Goal: Answer question/provide support

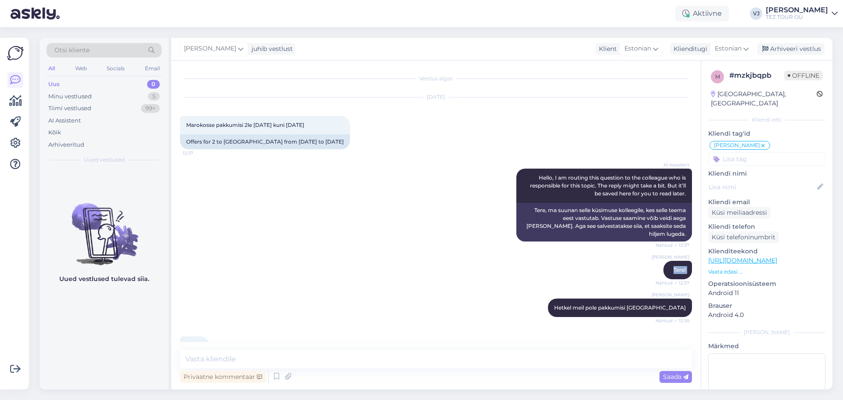
drag, startPoint x: 0, startPoint y: 0, endPoint x: 329, endPoint y: 228, distance: 400.6
click at [329, 228] on div "Vestlus algas Aug 22 2025 Marokosse pakkumisi 2le 29.12.25 kuni 04.01.26 12:37 …" at bounding box center [440, 205] width 520 height 273
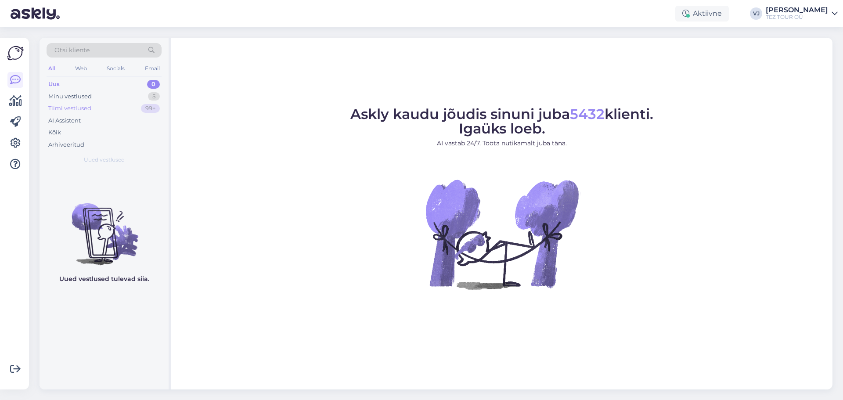
click at [120, 103] on div "Tiimi vestlused 99+" at bounding box center [104, 108] width 115 height 12
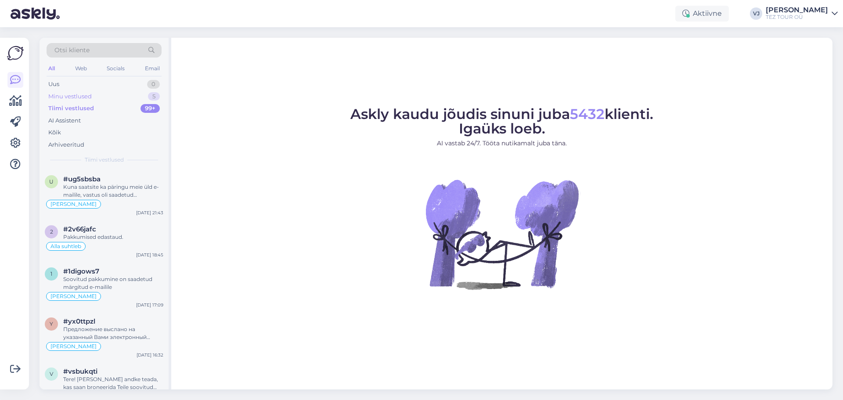
click at [123, 93] on div "Minu vestlused 5" at bounding box center [104, 96] width 115 height 12
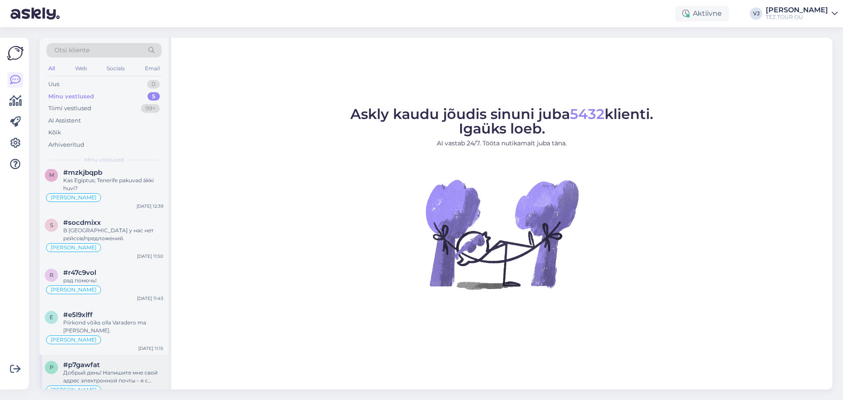
scroll to position [14, 0]
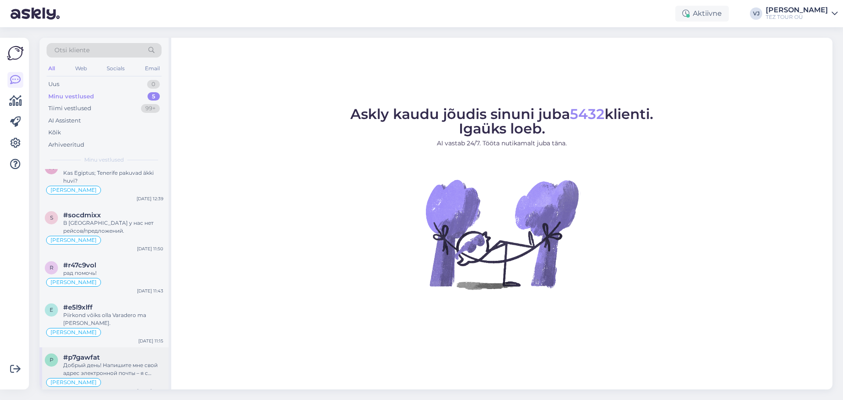
click at [116, 347] on div "p #p7gawfat Добрый день! Напишите мне свой адрес электронной почты – я с радост…" at bounding box center [104, 372] width 129 height 50
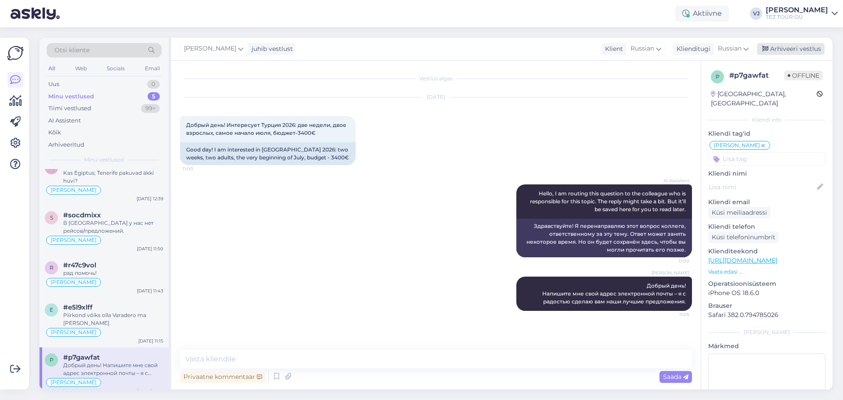
click at [799, 48] on div "Arhiveeri vestlus" at bounding box center [791, 49] width 68 height 12
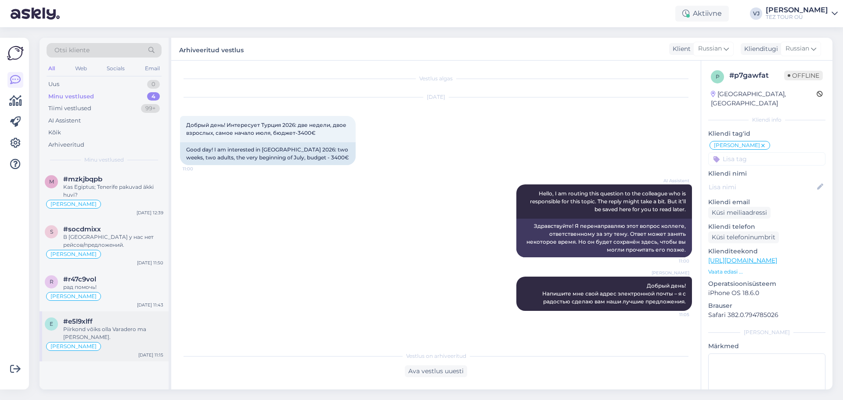
click at [94, 319] on div "#e5l9xlff" at bounding box center [113, 321] width 100 height 8
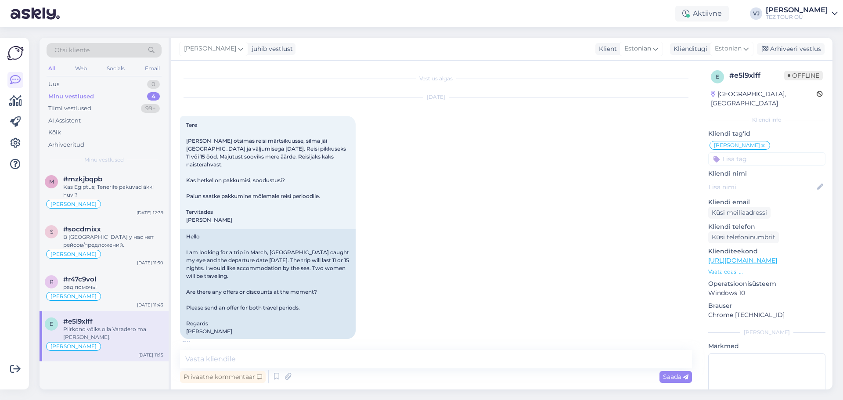
scroll to position [653, 0]
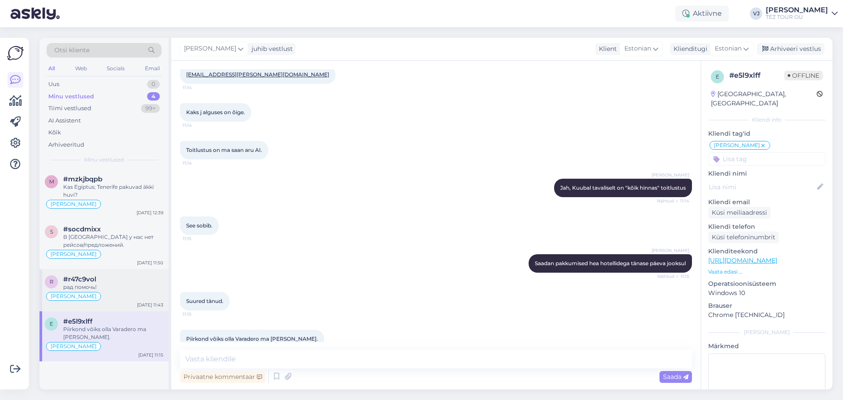
click at [114, 286] on div "рад помочь!" at bounding box center [113, 287] width 100 height 8
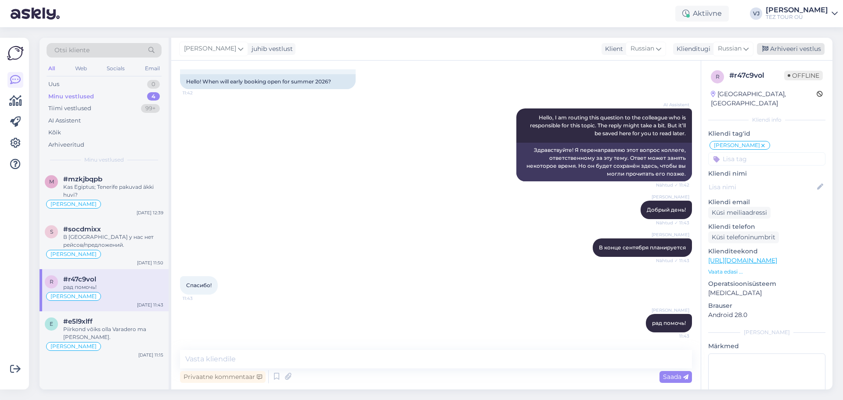
click at [773, 50] on div "Arhiveeri vestlus" at bounding box center [791, 49] width 68 height 12
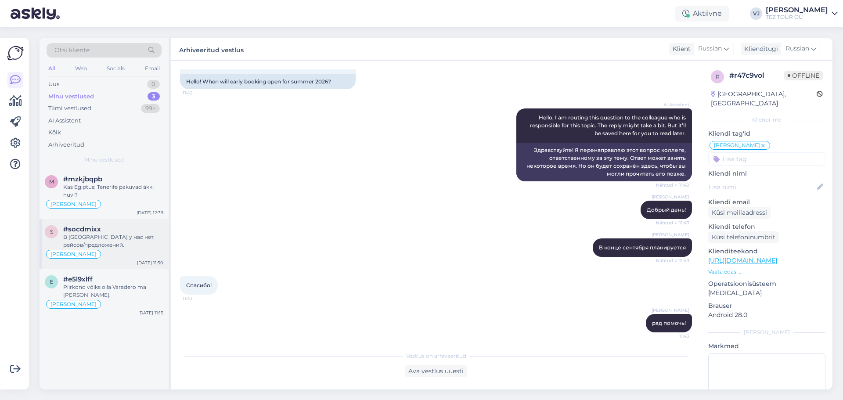
click at [126, 236] on div "В [GEOGRAPHIC_DATA] у нас нет рейсов/предложений." at bounding box center [113, 241] width 100 height 16
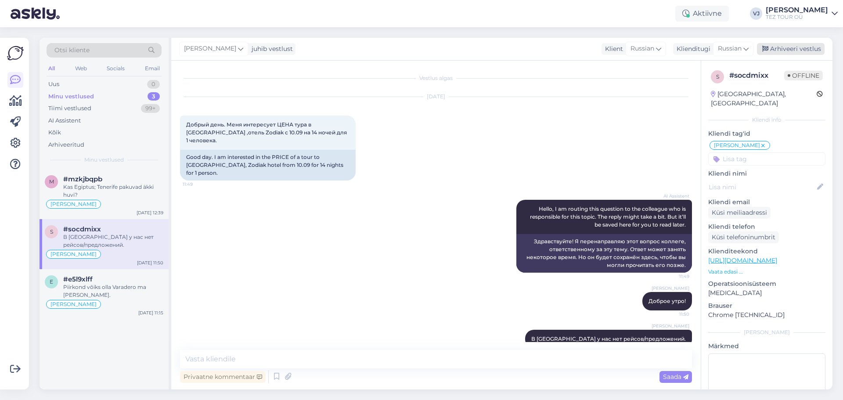
click at [786, 49] on div "Arhiveeri vestlus" at bounding box center [791, 49] width 68 height 12
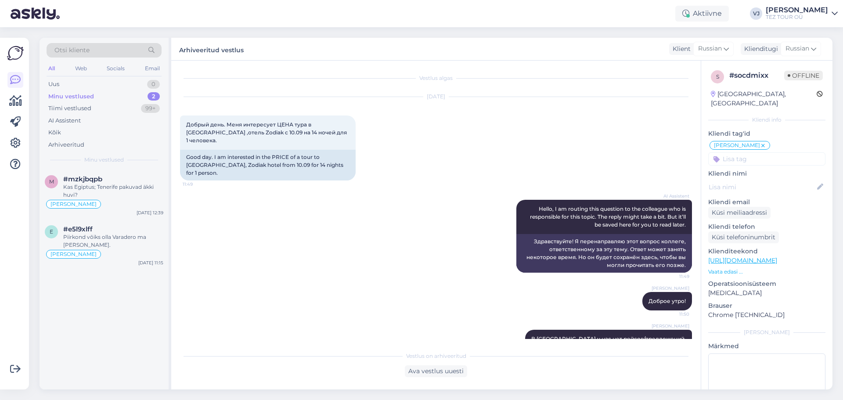
click at [369, 244] on div "AI Assistent Hello, I am routing this question to the colleague who is responsi…" at bounding box center [436, 236] width 512 height 92
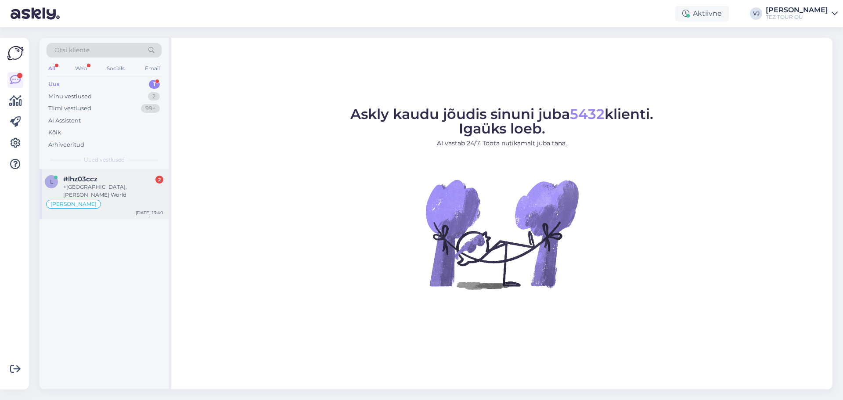
click at [143, 199] on div "[PERSON_NAME]" at bounding box center [104, 204] width 119 height 11
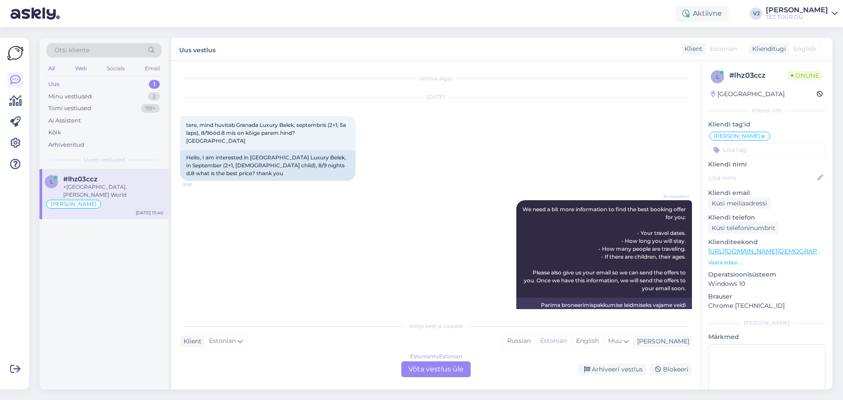
scroll to position [942, 0]
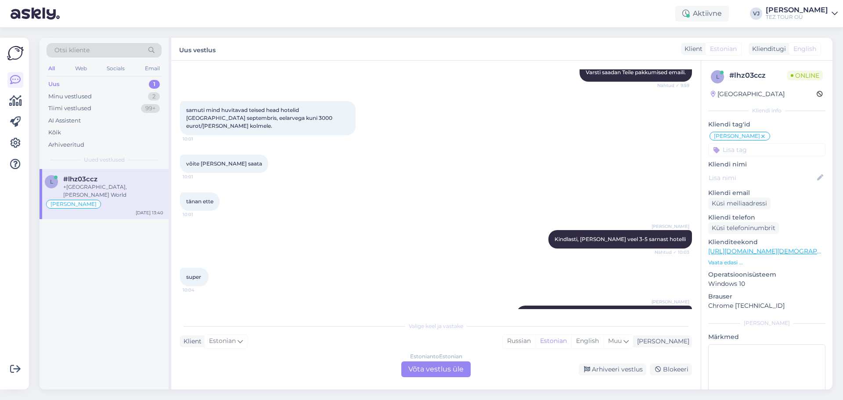
click at [420, 369] on div "Estonian to Estonian Võta vestlus üle" at bounding box center [435, 369] width 69 height 16
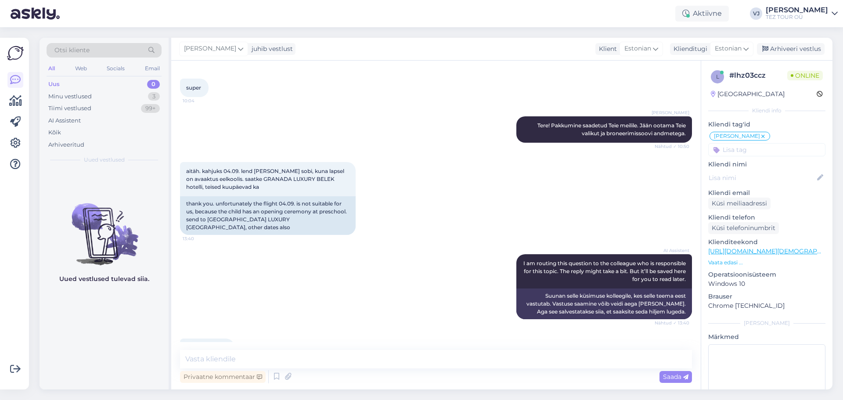
scroll to position [909, 0]
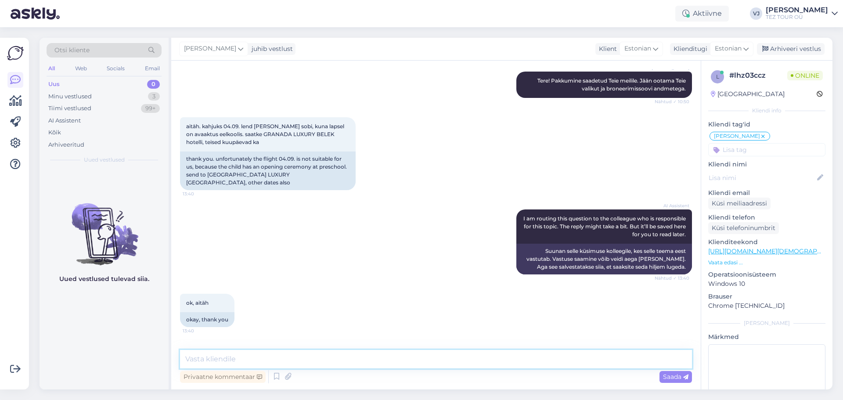
click at [275, 364] on textarea at bounding box center [436, 359] width 512 height 18
type textarea "Tere veelkord"
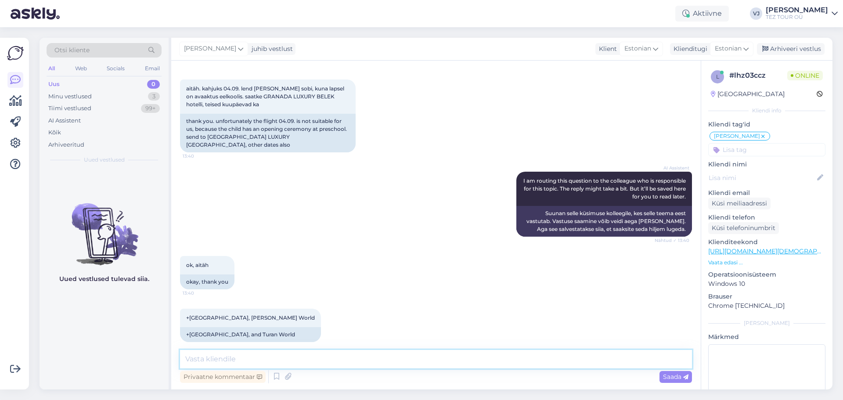
click at [253, 362] on textarea at bounding box center [436, 359] width 512 height 18
paste textarea "CLUB HOTEL TURAN PRINCE WORLD 5 *"
type textarea "CLUB HOTEL TURAN PRINCE WORLD 5 * soovin mitte broneerida, halb tagasiside viim…"
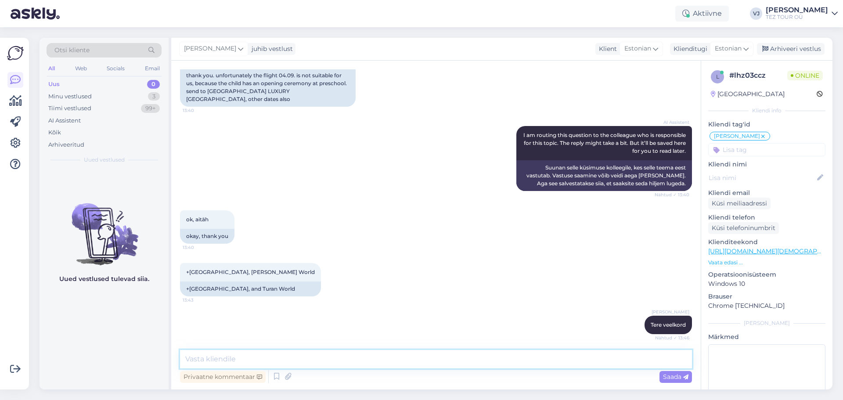
click at [276, 360] on textarea at bounding box center [436, 359] width 512 height 18
type textarea "Turam Prince, kohe saadan emaili"
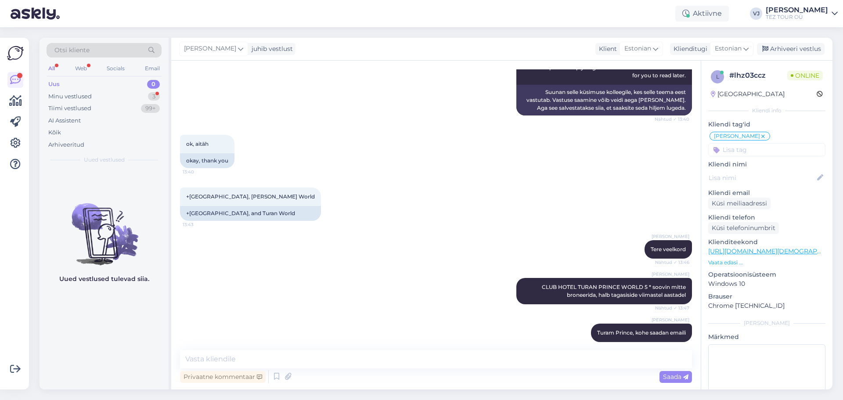
scroll to position [1106, 0]
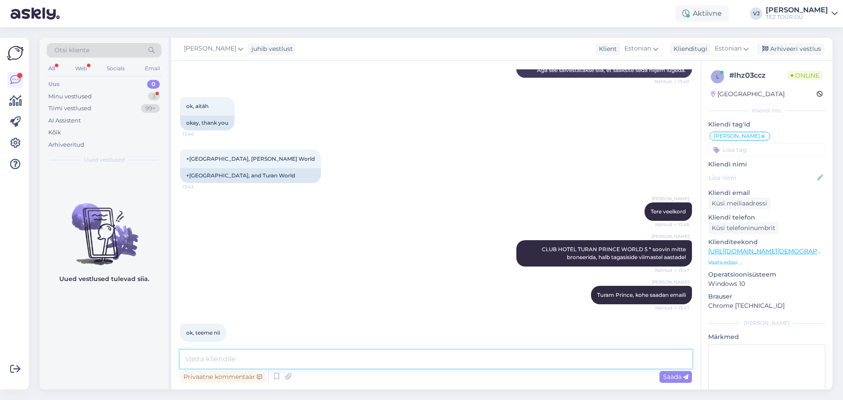
click at [284, 363] on textarea at bounding box center [436, 359] width 512 height 18
type textarea "Kas võib veel Side piirkonda hotelle pakkuda"
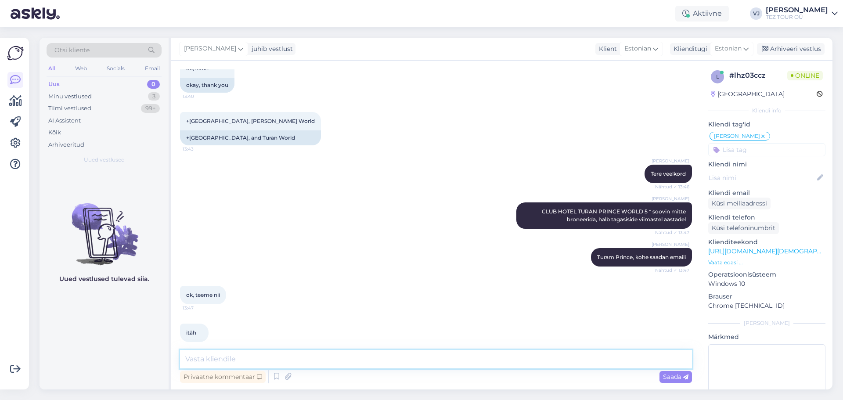
type textarea "?"
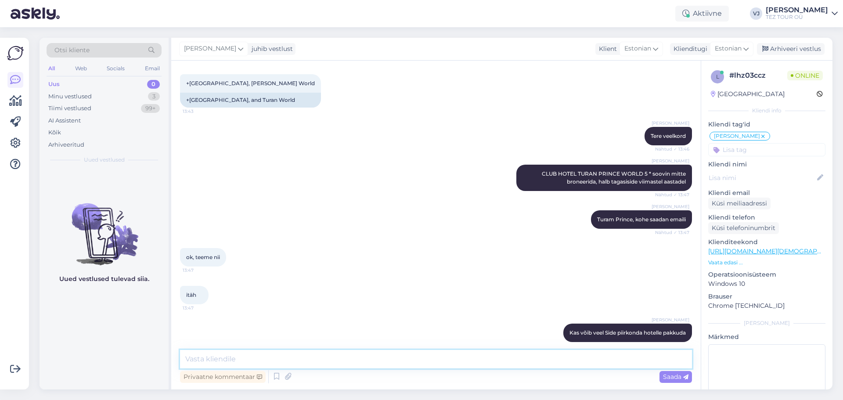
click at [234, 356] on textarea at bounding box center [436, 359] width 512 height 18
type textarea "Saadetud"
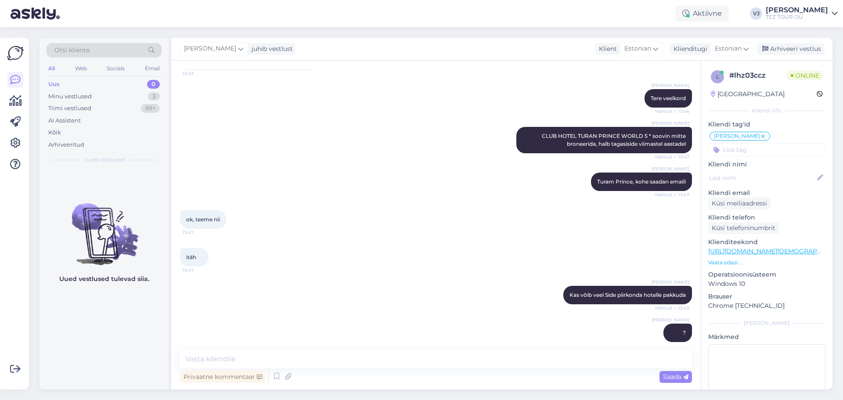
click at [368, 201] on div "ok, teeme nii 13:47" at bounding box center [436, 220] width 512 height 38
